Goal: Information Seeking & Learning: Understand process/instructions

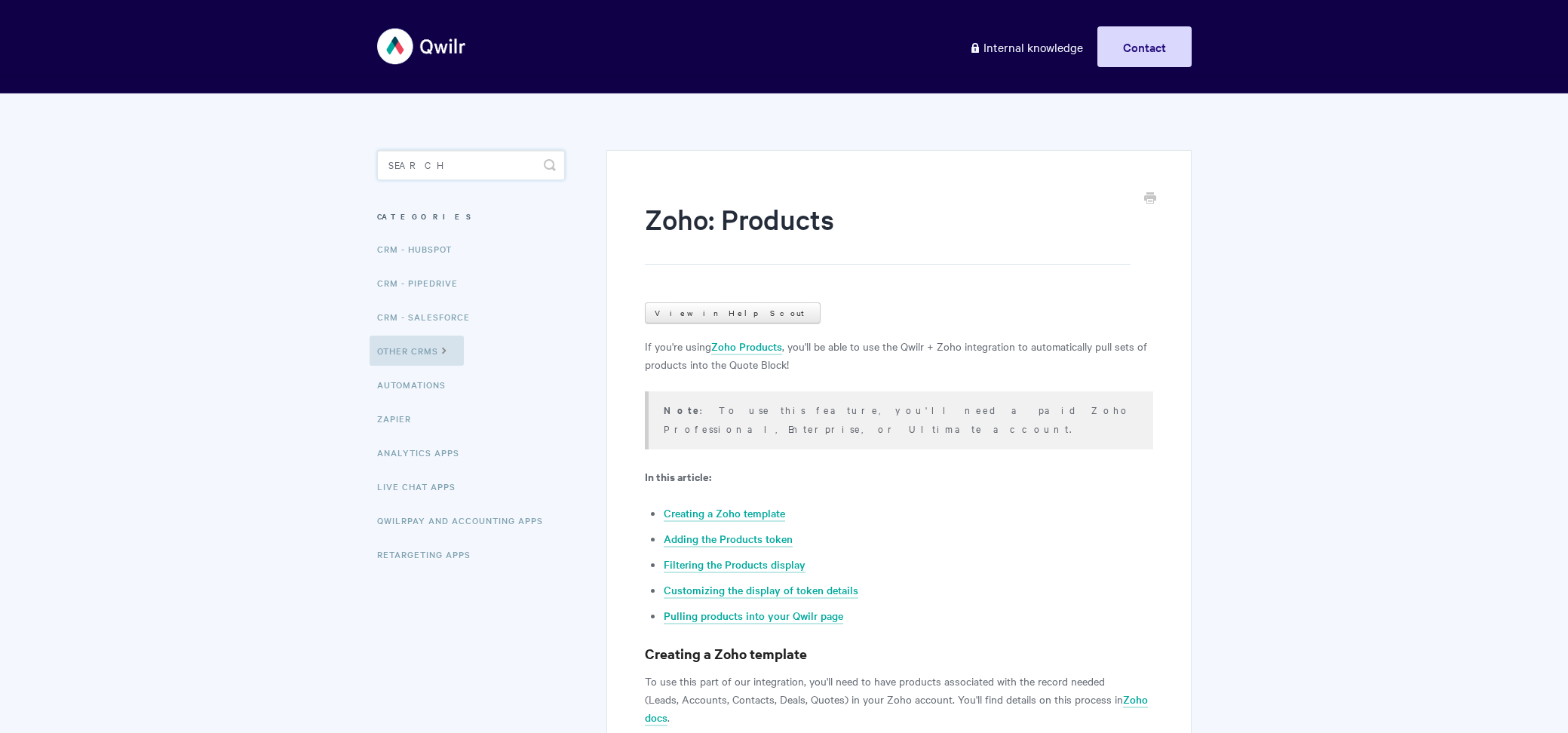
click at [484, 156] on input "Search" at bounding box center [471, 165] width 188 height 30
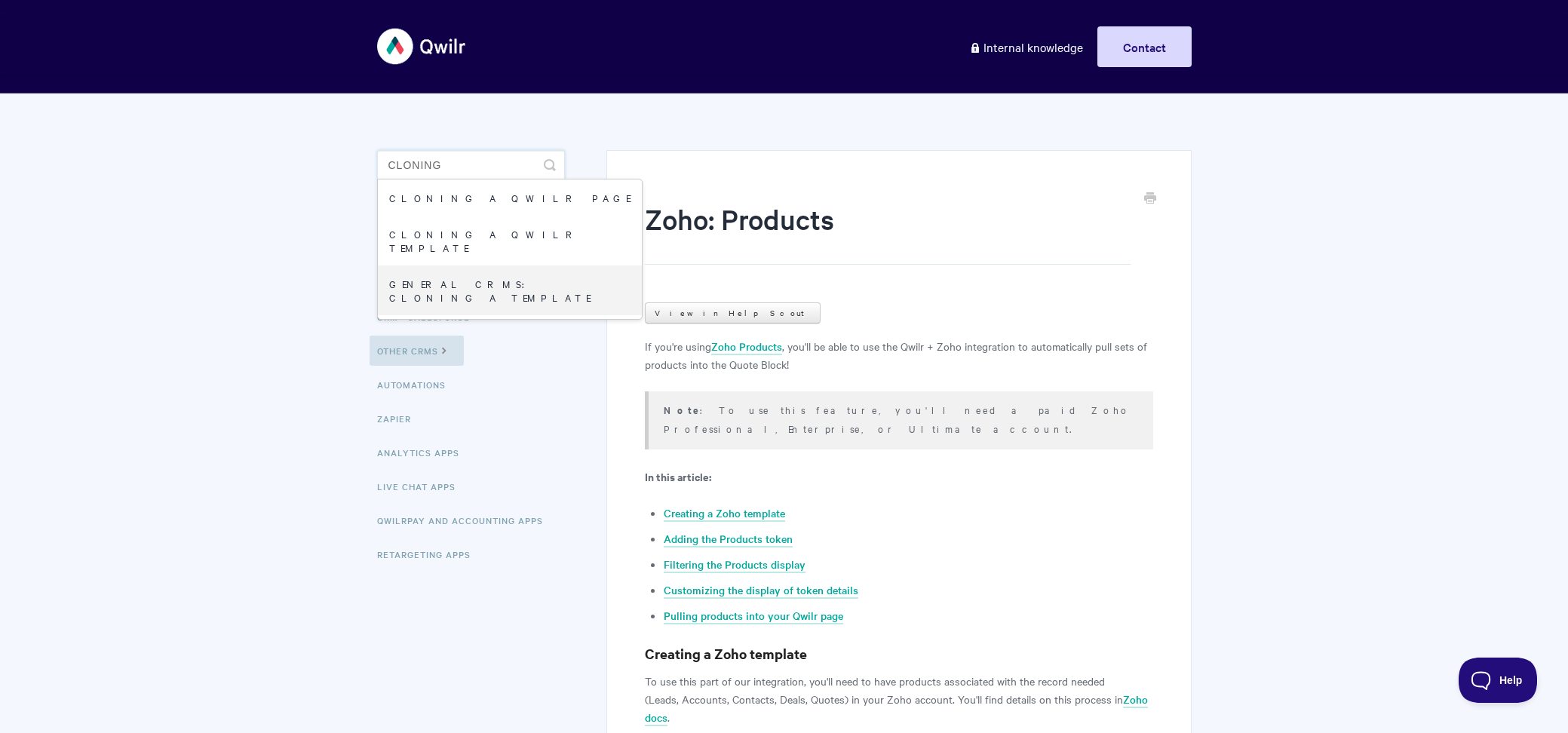
type input "cloning"
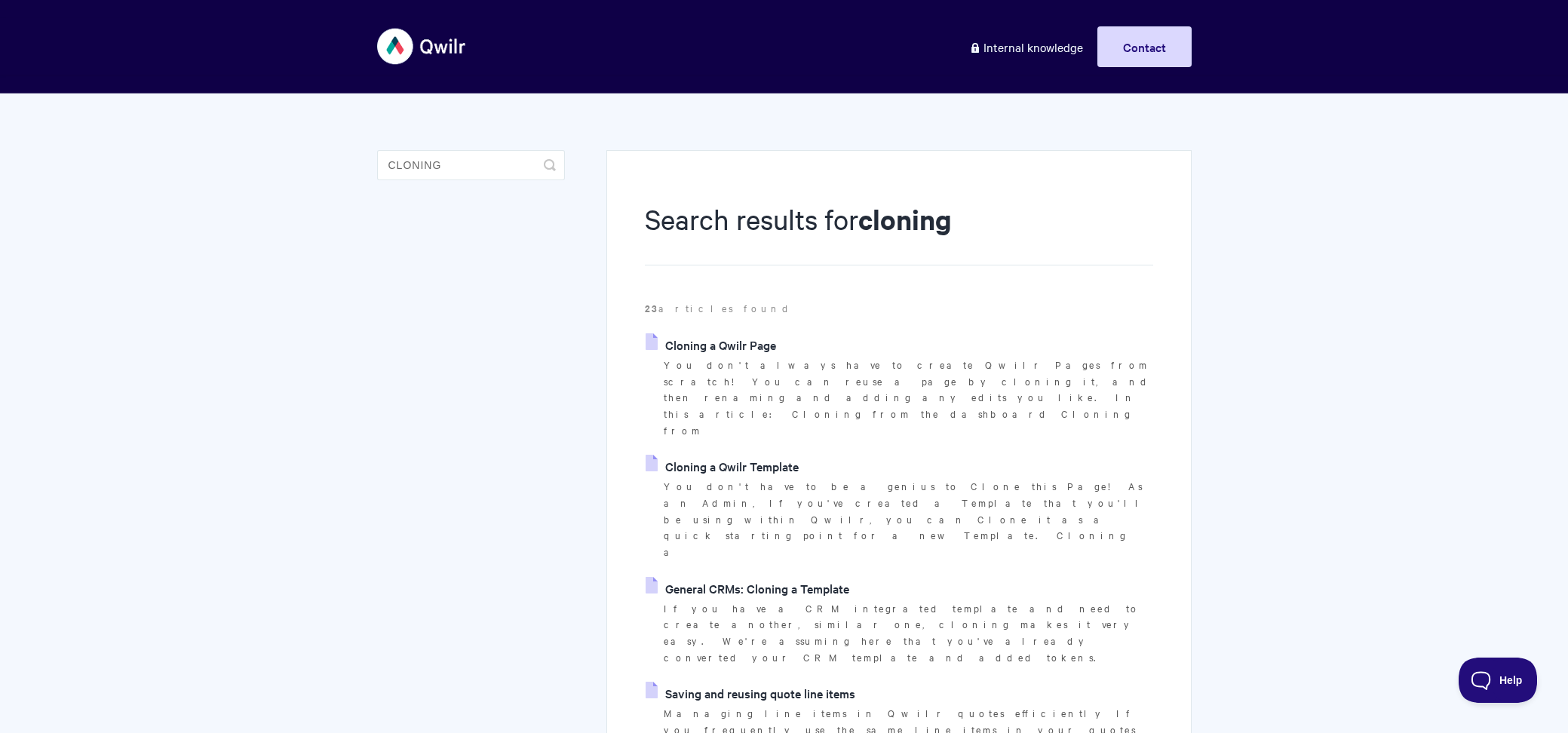
click at [749, 357] on p "You don't always have to create Qwilr Pages from scratch! You can reuse a page …" at bounding box center [908, 398] width 489 height 82
click at [749, 346] on link "Cloning a Qwilr Page" at bounding box center [711, 345] width 131 height 23
